Goal: Task Accomplishment & Management: Manage account settings

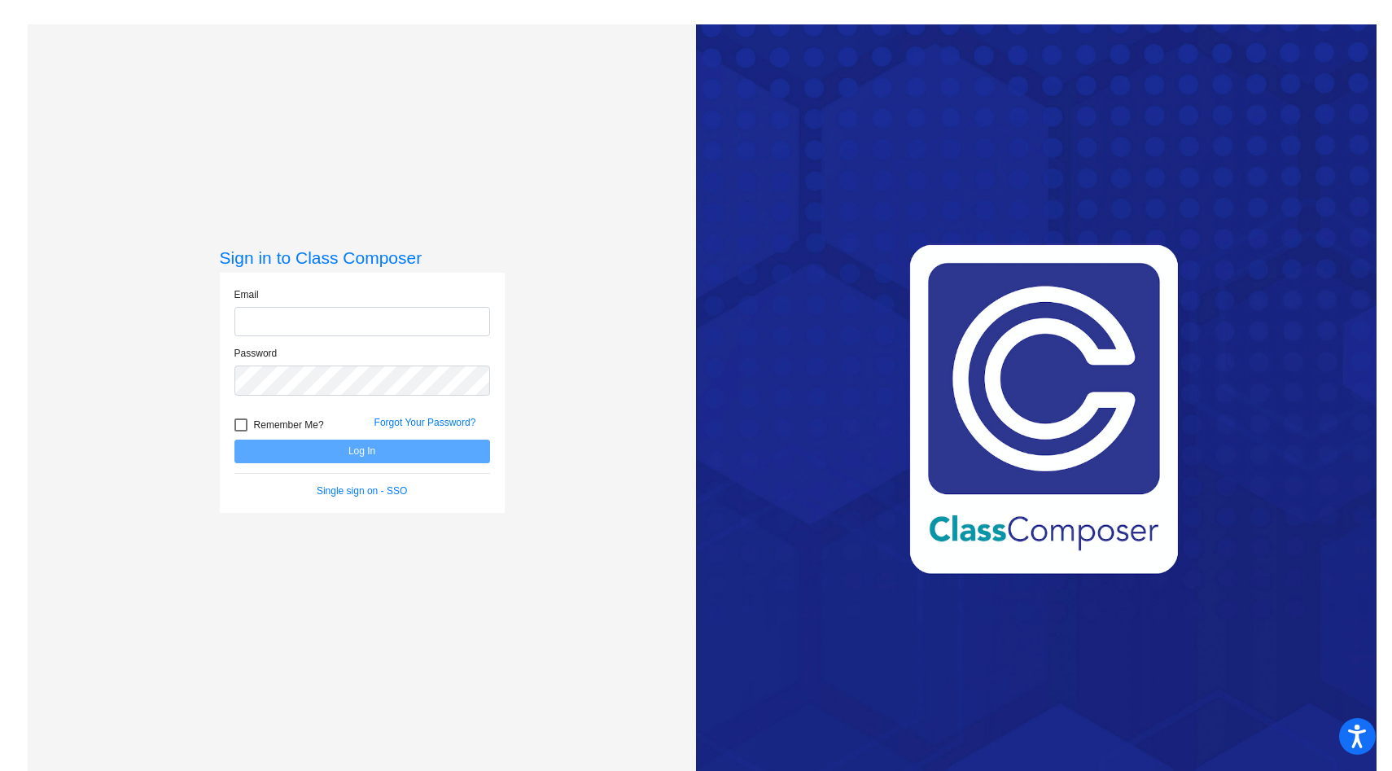
type input "[EMAIL_ADDRESS][DOMAIN_NAME]"
click at [286, 455] on button "Log In" at bounding box center [362, 452] width 256 height 24
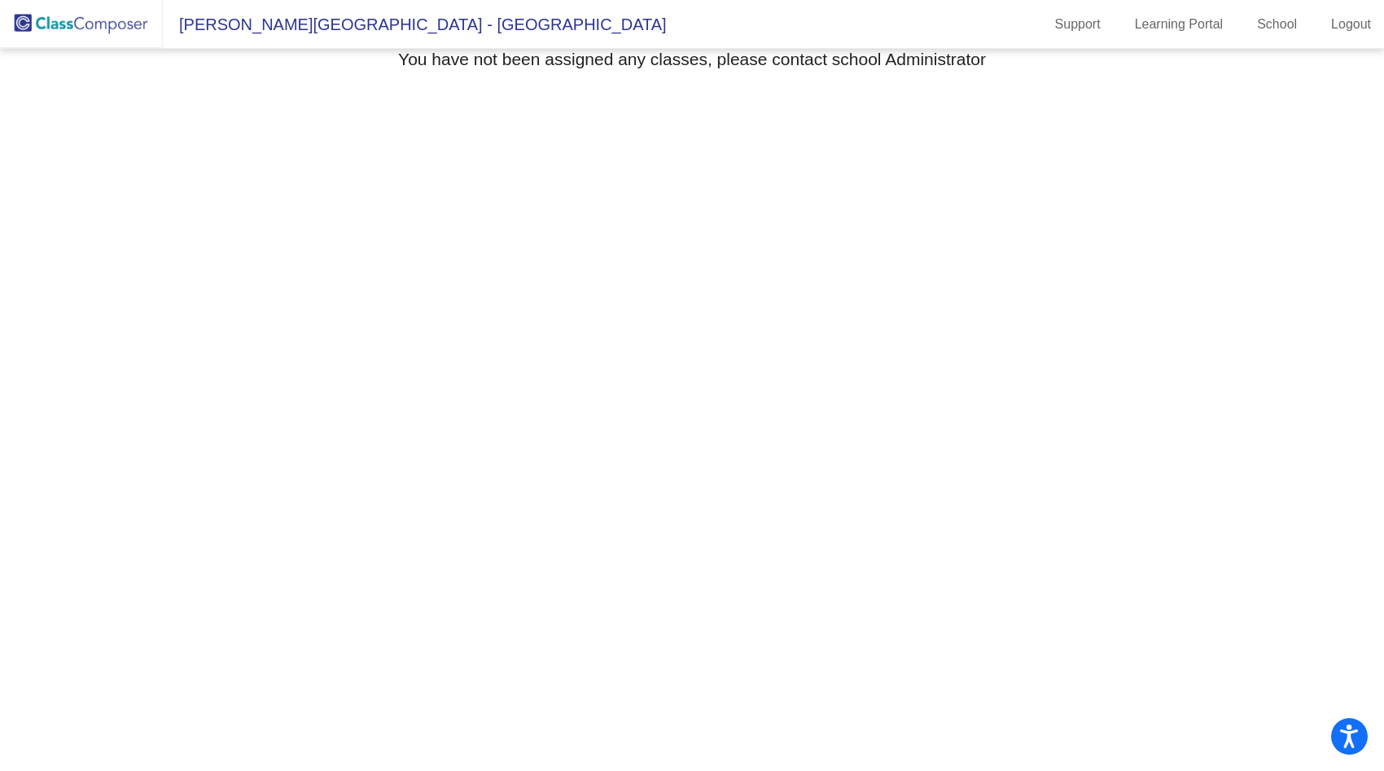
click at [335, 26] on span "[PERSON_NAME][GEOGRAPHIC_DATA] - [GEOGRAPHIC_DATA]" at bounding box center [415, 24] width 504 height 26
click at [117, 36] on img at bounding box center [81, 24] width 163 height 48
click at [125, 24] on img at bounding box center [81, 24] width 163 height 48
click at [1250, 29] on link "School" at bounding box center [1277, 24] width 66 height 26
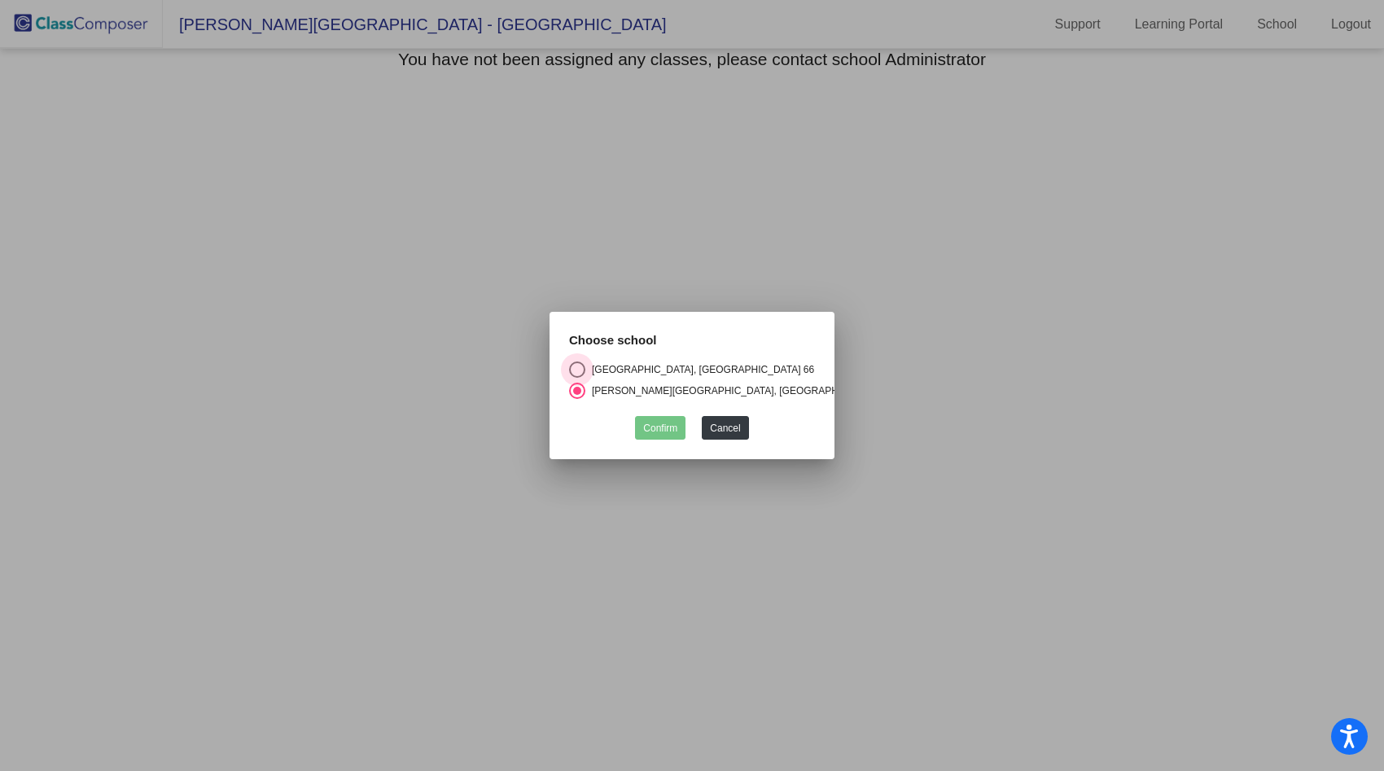
click at [580, 361] on div "Select an option" at bounding box center [577, 369] width 16 height 16
click at [577, 378] on input "[GEOGRAPHIC_DATA], [GEOGRAPHIC_DATA] 66" at bounding box center [576, 378] width 1 height 1
radio input "true"
click at [649, 422] on button "Confirm" at bounding box center [660, 428] width 50 height 24
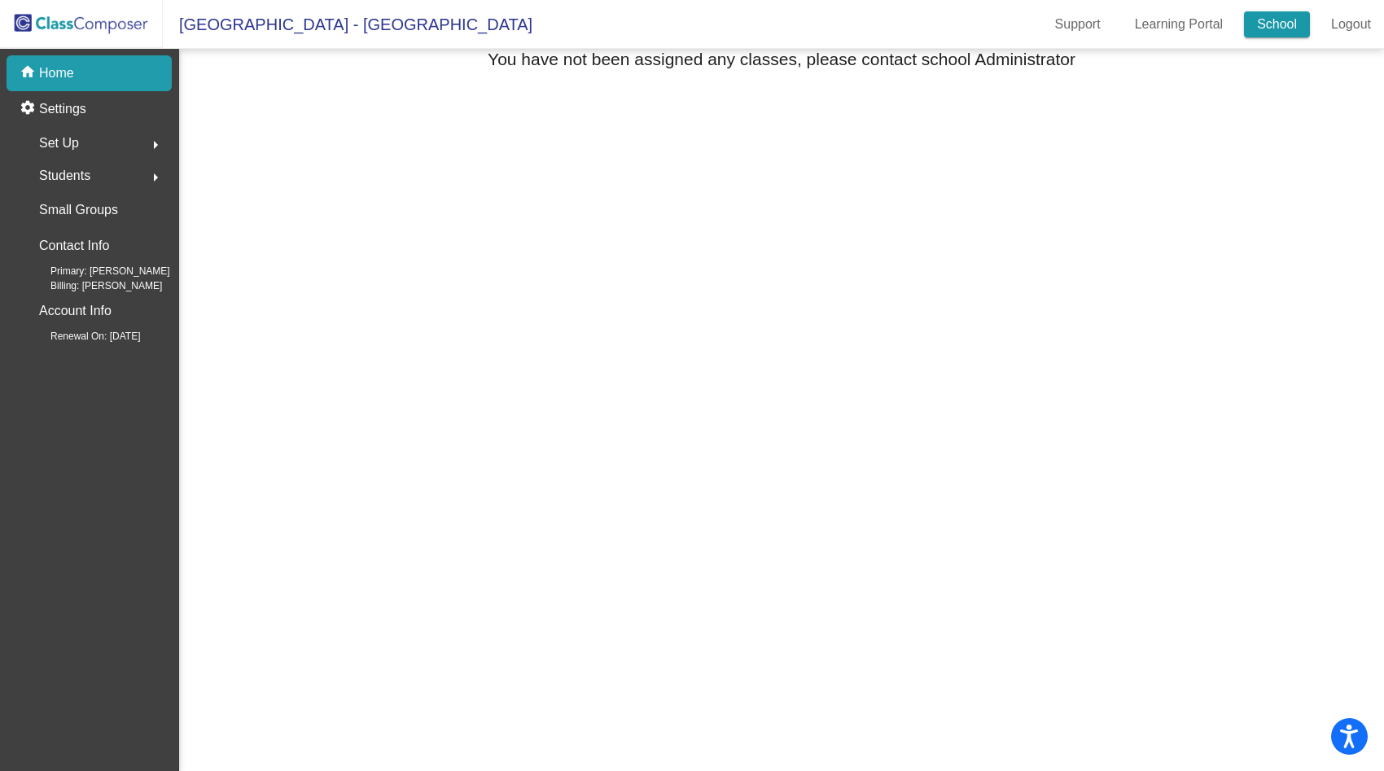
click at [1258, 19] on link "School" at bounding box center [1277, 24] width 66 height 26
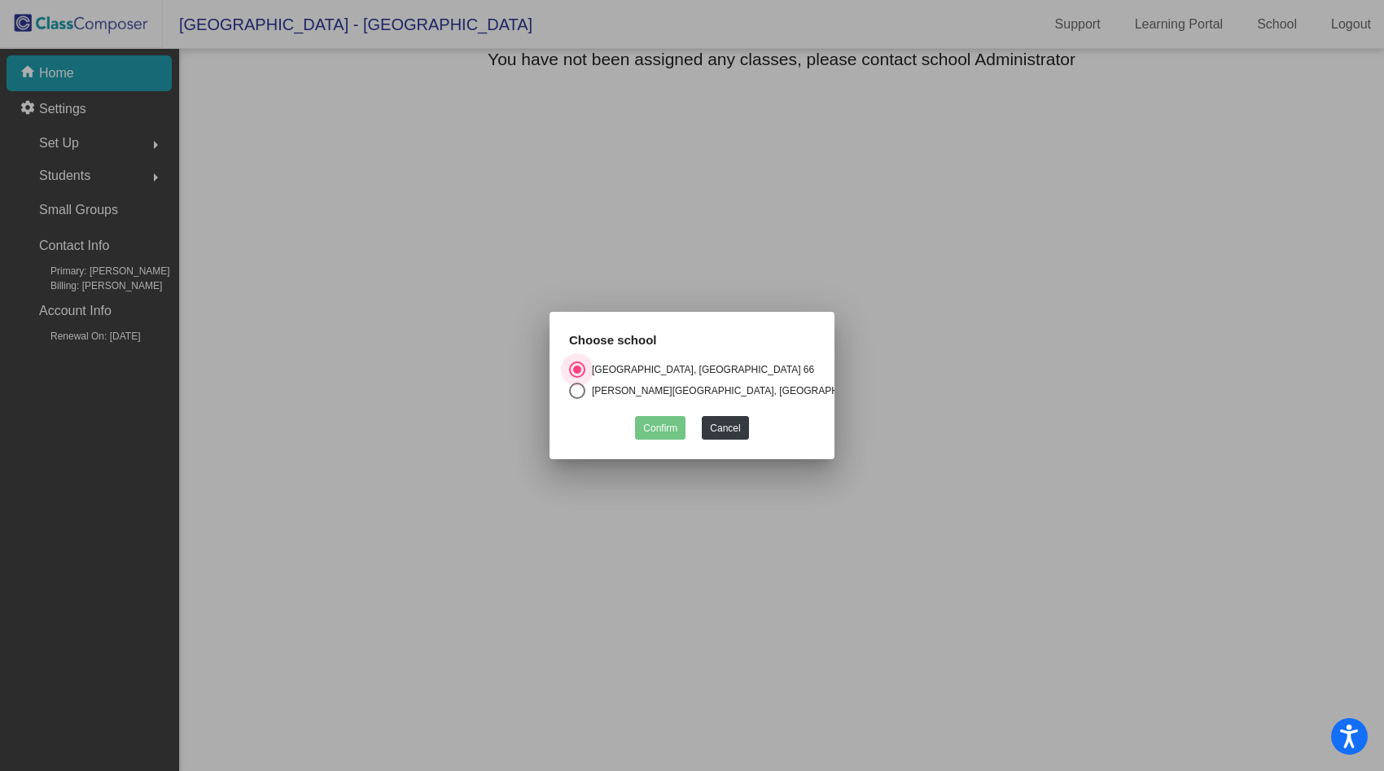
click at [579, 385] on div "Select an option" at bounding box center [577, 391] width 16 height 16
click at [577, 399] on input "[PERSON_NAME][GEOGRAPHIC_DATA], [GEOGRAPHIC_DATA] 66" at bounding box center [576, 399] width 1 height 1
radio input "true"
click at [649, 429] on button "Confirm" at bounding box center [660, 428] width 50 height 24
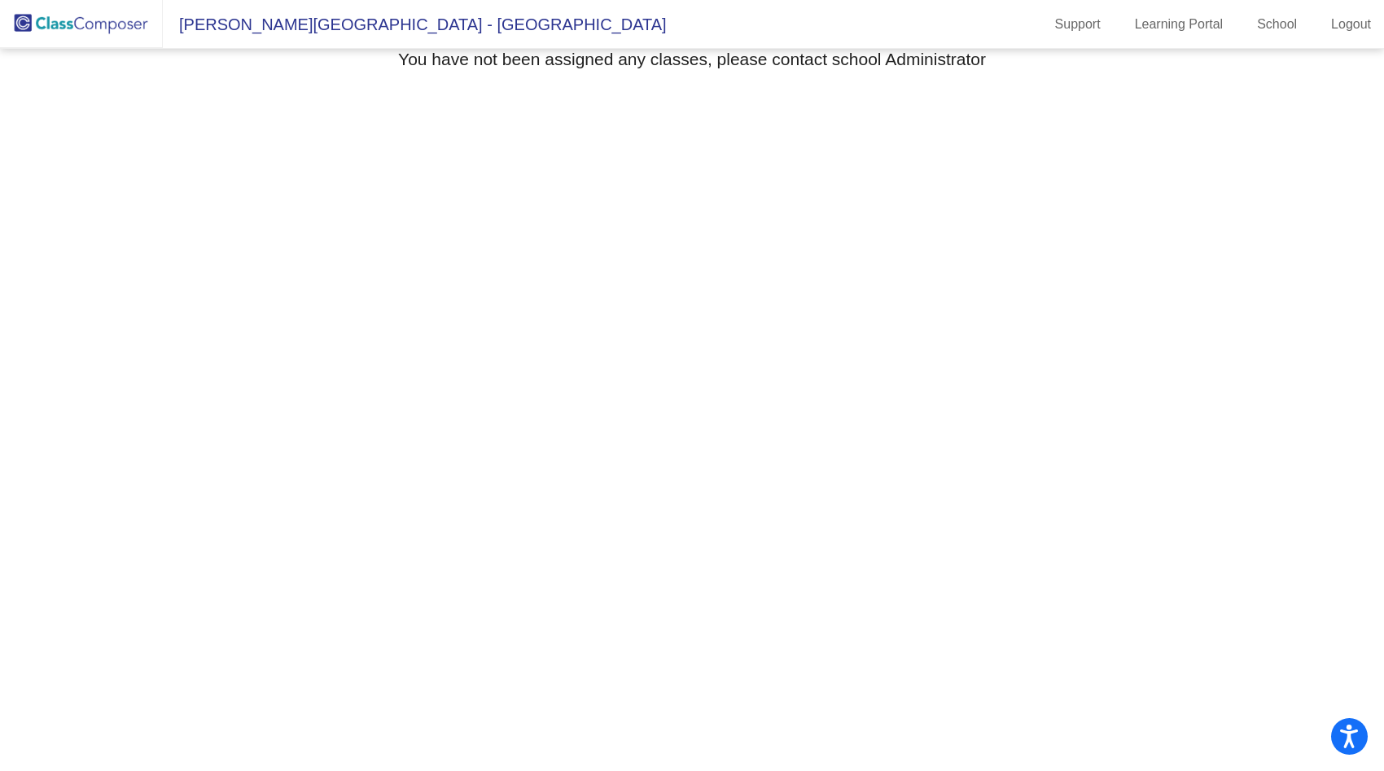
click at [410, 27] on span "[PERSON_NAME][GEOGRAPHIC_DATA] - [GEOGRAPHIC_DATA]" at bounding box center [415, 24] width 504 height 26
click at [55, 21] on img at bounding box center [81, 24] width 163 height 48
